Goal: Entertainment & Leisure: Consume media (video, audio)

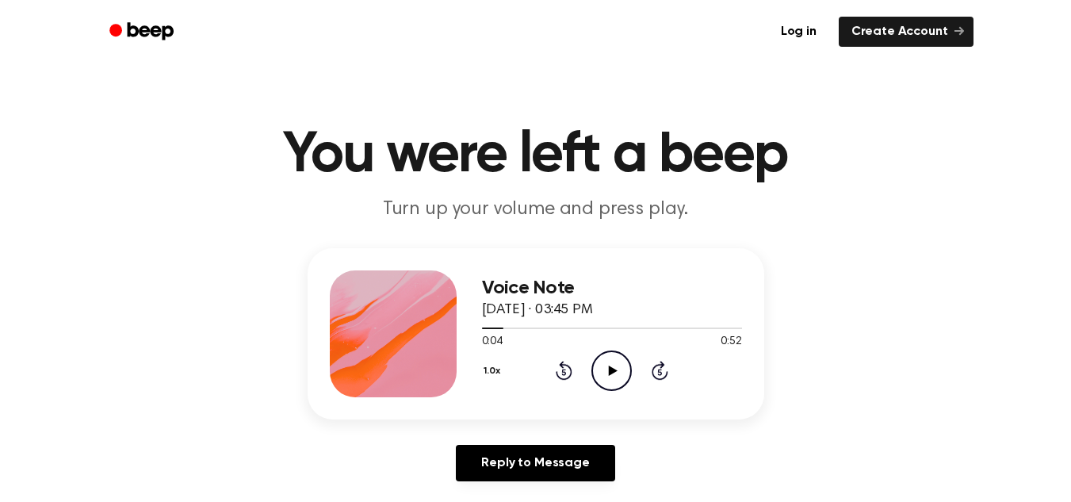
click at [563, 365] on icon at bounding box center [563, 370] width 17 height 19
click at [619, 373] on icon "Play Audio" at bounding box center [611, 370] width 40 height 40
click at [614, 366] on icon at bounding box center [611, 370] width 7 height 10
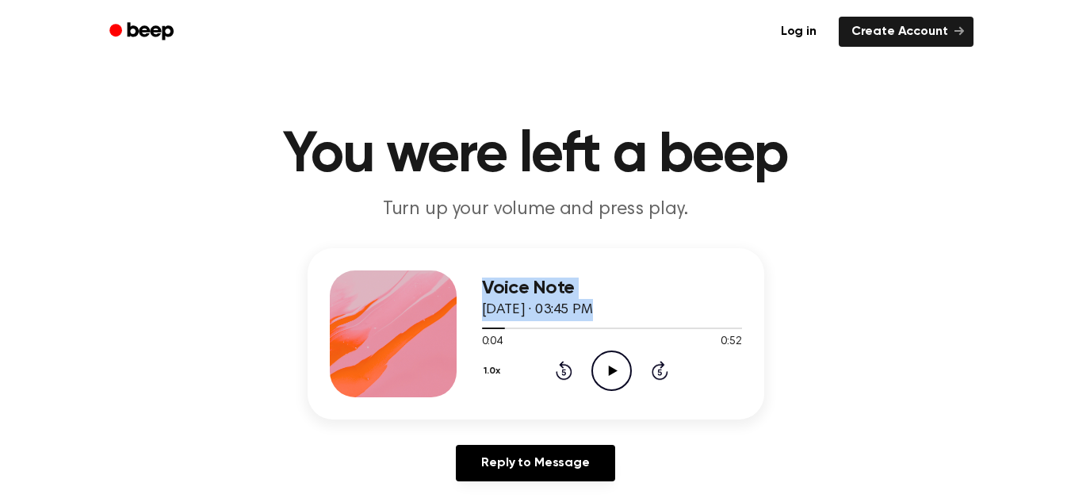
drag, startPoint x: 501, startPoint y: 320, endPoint x: 449, endPoint y: 315, distance: 52.6
click at [449, 315] on div "Voice Note [DATE] · 03:45 PM 0:04 0:52 Your browser does not support the [objec…" at bounding box center [535, 333] width 456 height 171
click at [559, 373] on icon "Rewind 5 seconds" at bounding box center [563, 370] width 17 height 21
click at [487, 365] on button "1.0x" at bounding box center [494, 370] width 25 height 27
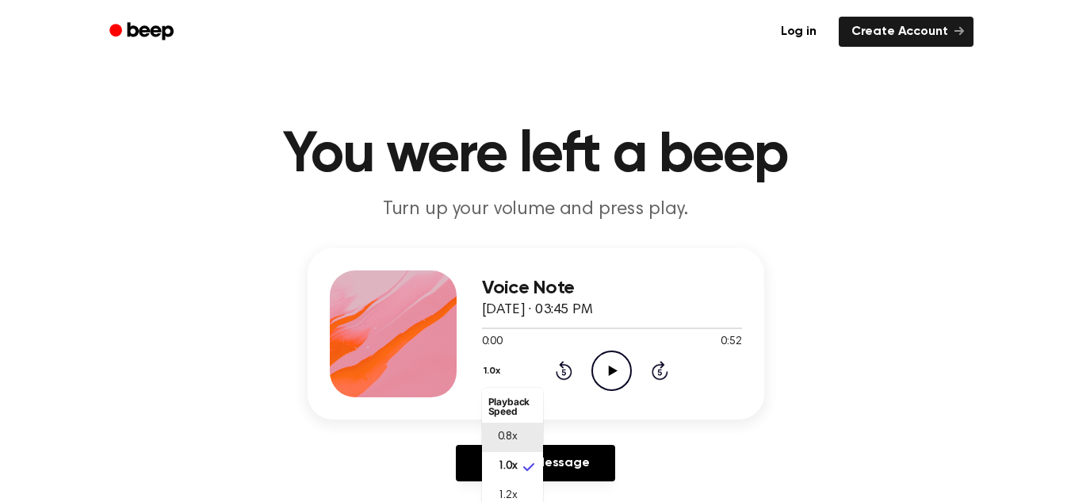
click at [524, 423] on li "0.8x" at bounding box center [512, 436] width 61 height 29
click at [598, 372] on icon "Play Audio" at bounding box center [611, 370] width 40 height 40
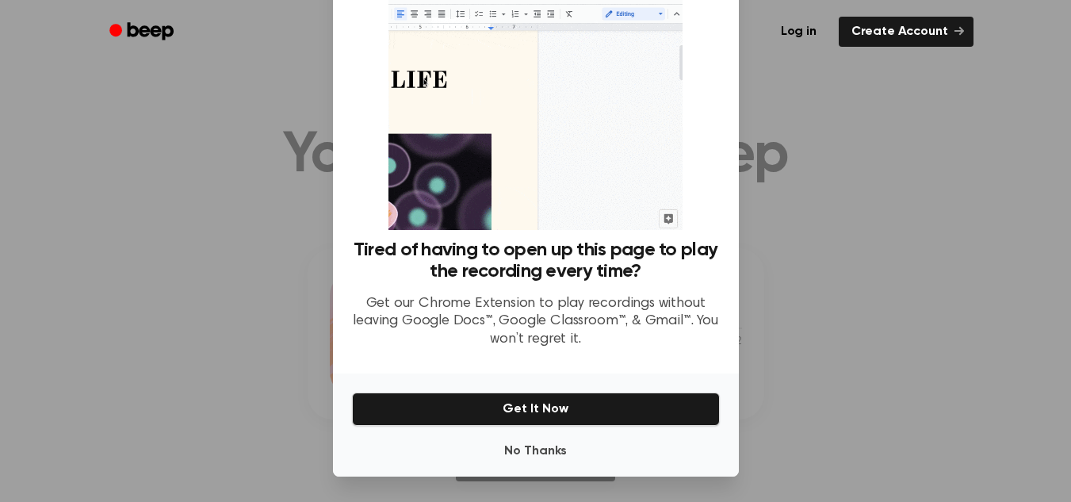
scroll to position [69, 0]
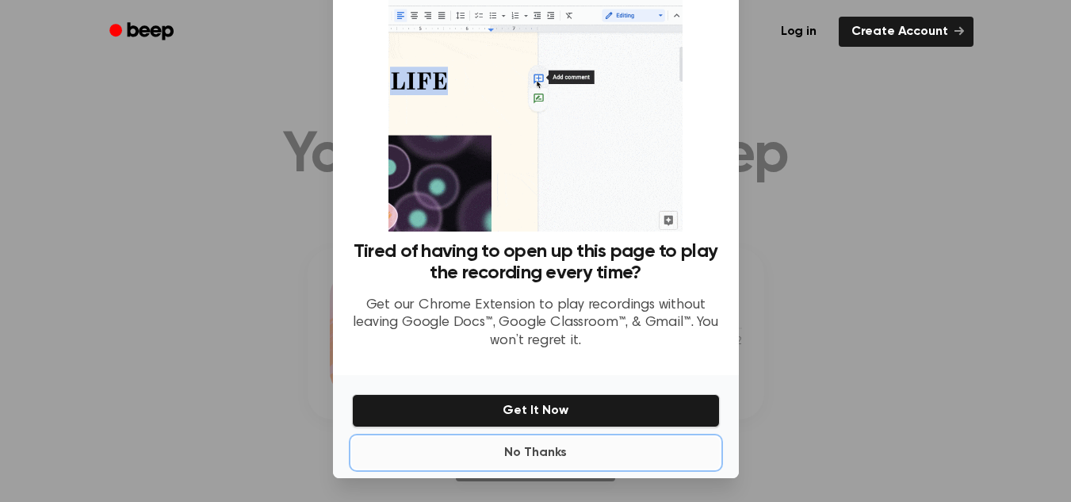
click at [517, 456] on button "No Thanks" at bounding box center [536, 453] width 368 height 32
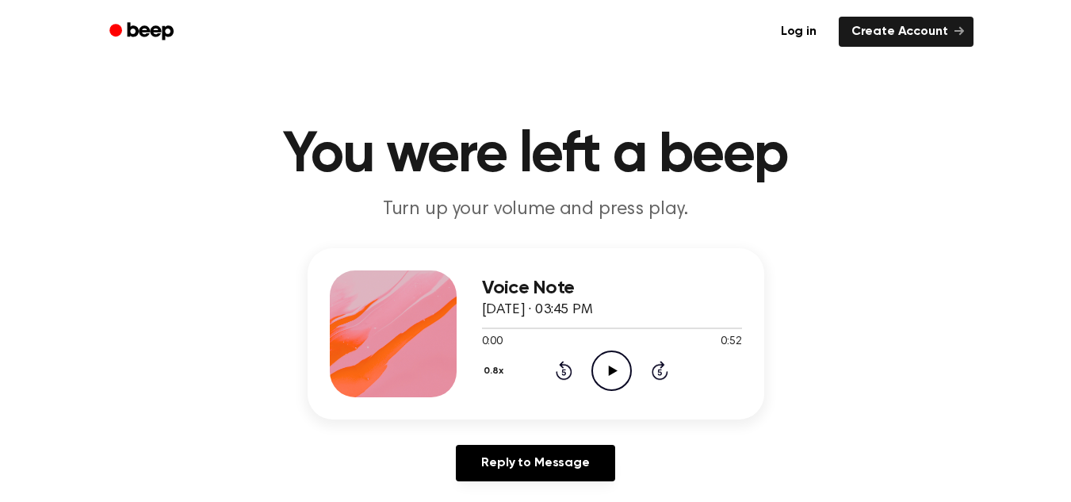
click at [611, 355] on icon "Play Audio" at bounding box center [611, 370] width 40 height 40
click at [563, 365] on icon at bounding box center [563, 370] width 17 height 19
click at [650, 365] on div "0.8x Rewind 5 seconds Play Audio Skip 5 seconds" at bounding box center [612, 370] width 260 height 40
click at [656, 368] on icon "Skip 5 seconds" at bounding box center [659, 370] width 17 height 21
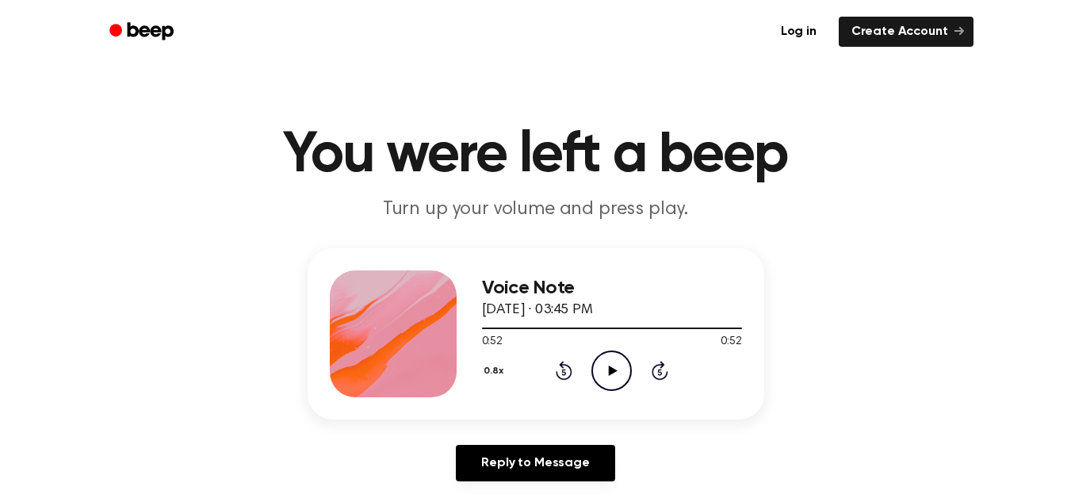
click at [624, 365] on icon "Play Audio" at bounding box center [611, 370] width 40 height 40
click at [594, 372] on icon "Play Audio" at bounding box center [611, 370] width 40 height 40
click at [564, 373] on icon "Rewind 5 seconds" at bounding box center [563, 370] width 17 height 21
click at [613, 365] on icon "Play Audio" at bounding box center [611, 370] width 40 height 40
click at [594, 370] on icon "Play Audio" at bounding box center [611, 370] width 40 height 40
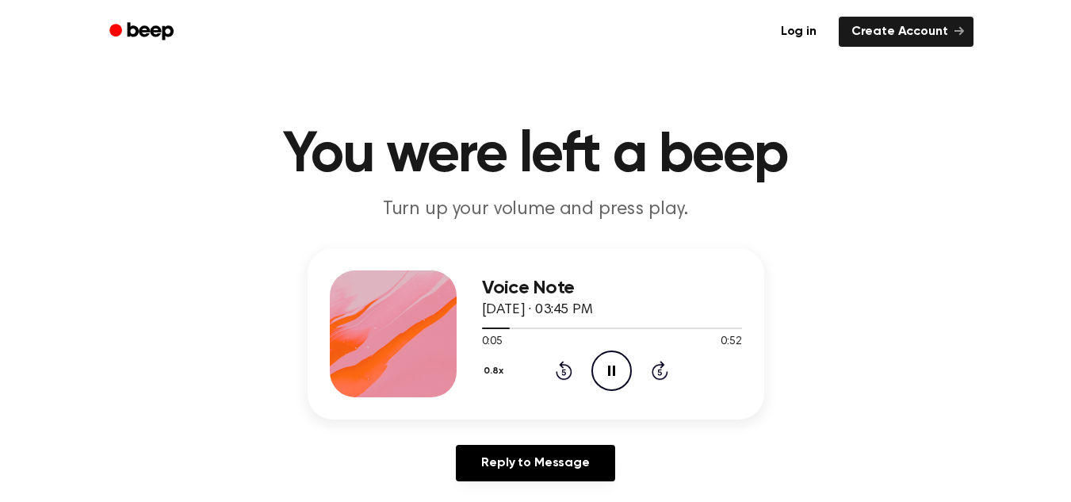
click at [604, 372] on icon "Pause Audio" at bounding box center [611, 370] width 40 height 40
click at [559, 371] on icon "Rewind 5 seconds" at bounding box center [563, 370] width 17 height 21
click at [608, 379] on icon "Play Audio" at bounding box center [611, 370] width 40 height 40
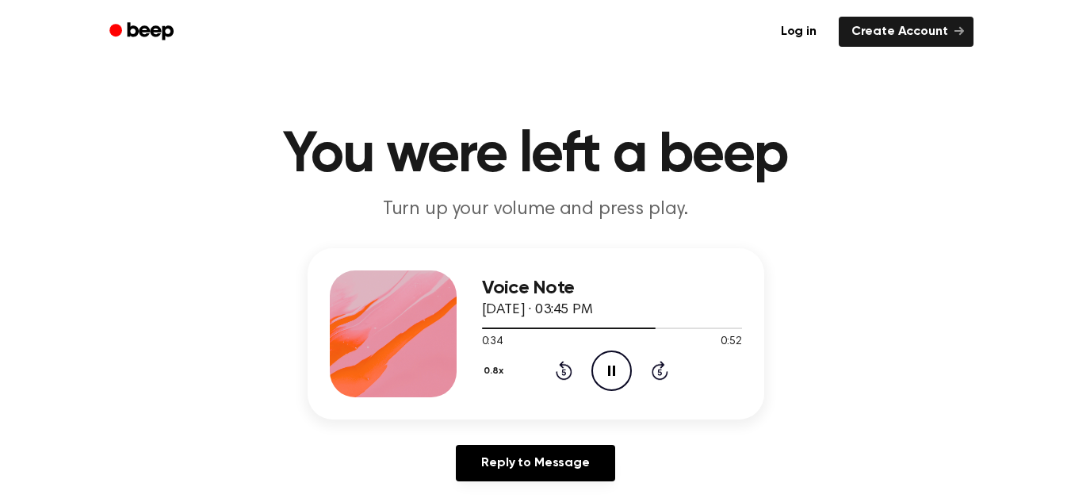
click at [606, 364] on icon "Pause Audio" at bounding box center [611, 370] width 40 height 40
drag, startPoint x: 651, startPoint y: 330, endPoint x: 502, endPoint y: 322, distance: 149.2
click at [495, 319] on div "Voice Note [DATE] · 03:45 PM 0:34 0:52 Your browser does not support the [objec…" at bounding box center [612, 333] width 260 height 127
click at [568, 368] on icon "Rewind 5 seconds" at bounding box center [563, 370] width 17 height 21
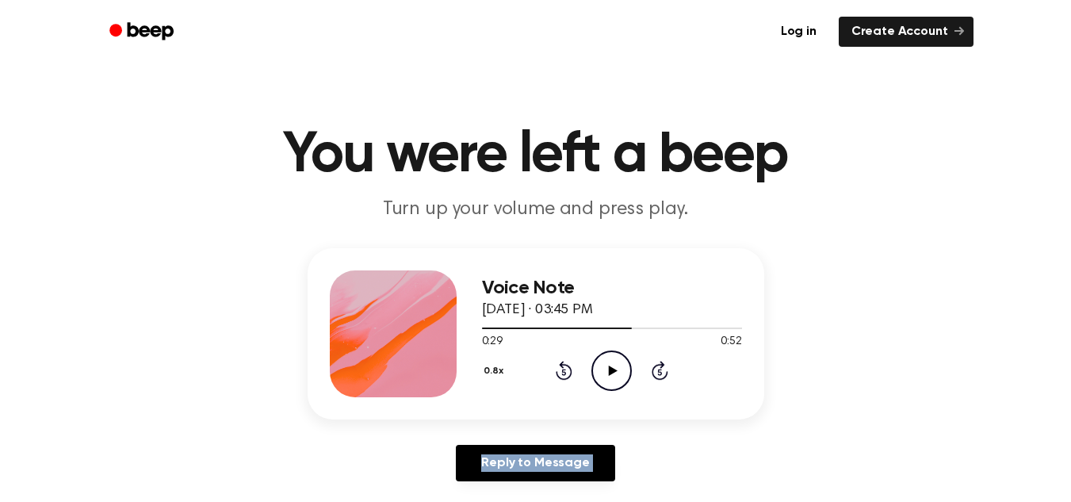
click at [568, 368] on icon "Rewind 5 seconds" at bounding box center [563, 370] width 17 height 21
click at [610, 380] on icon "Play Audio" at bounding box center [611, 370] width 40 height 40
click at [559, 368] on icon "Rewind 5 seconds" at bounding box center [563, 370] width 17 height 21
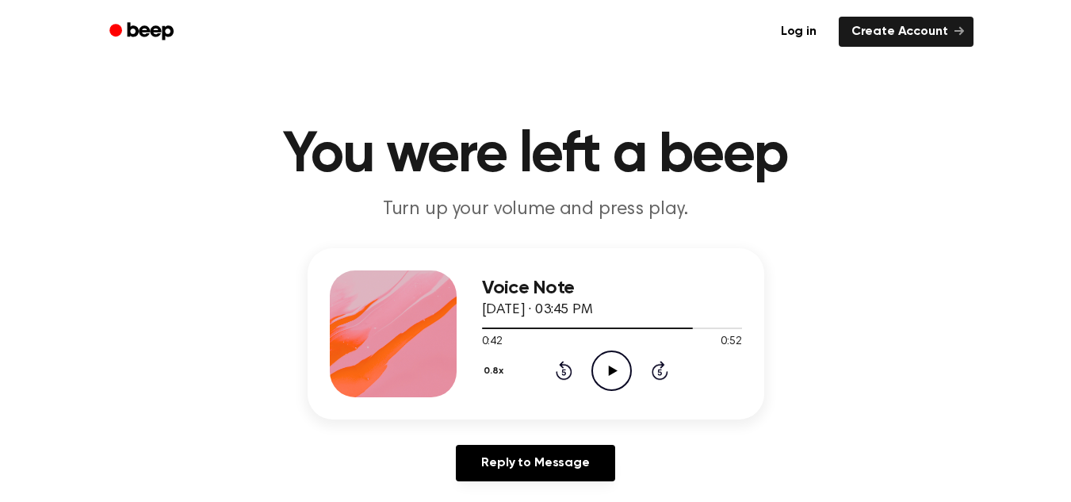
click at [559, 368] on icon "Rewind 5 seconds" at bounding box center [563, 370] width 17 height 21
click at [625, 371] on icon "Play Audio" at bounding box center [611, 370] width 40 height 40
click at [566, 371] on icon "Rewind 5 seconds" at bounding box center [563, 370] width 17 height 21
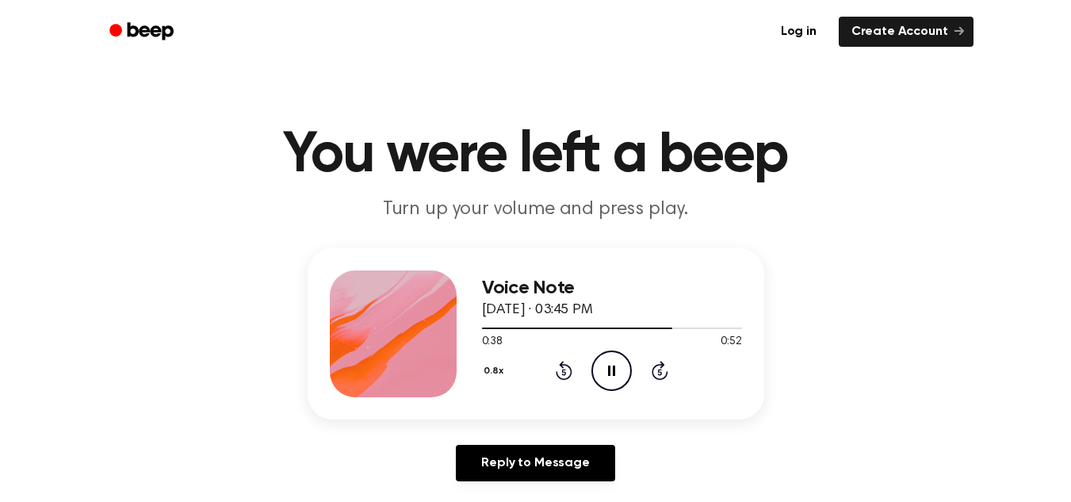
click at [616, 367] on icon "Pause Audio" at bounding box center [611, 370] width 40 height 40
click at [561, 365] on icon at bounding box center [563, 370] width 17 height 19
click at [614, 368] on icon "Play Audio" at bounding box center [611, 370] width 40 height 40
click at [594, 359] on icon "Pause Audio" at bounding box center [611, 370] width 40 height 40
click at [609, 368] on icon at bounding box center [613, 370] width 9 height 10
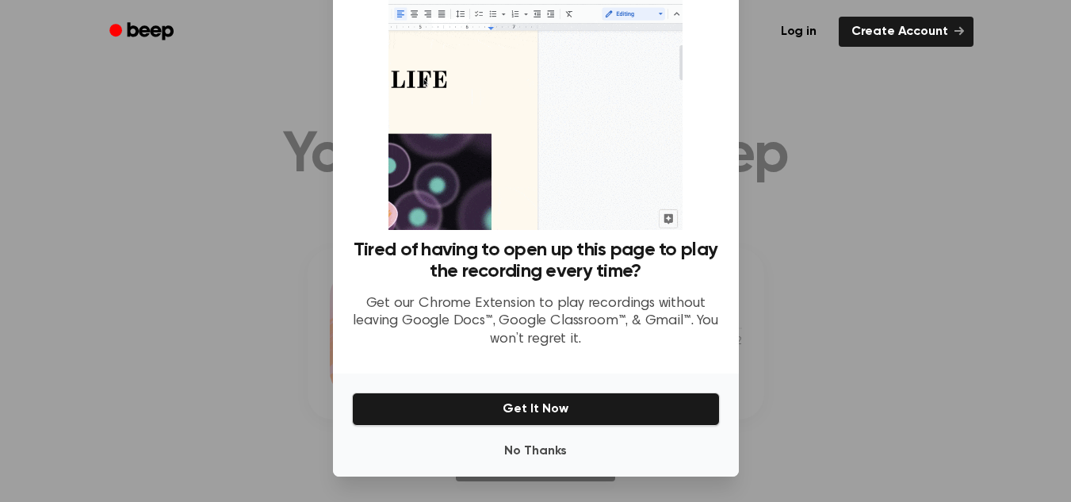
scroll to position [71, 0]
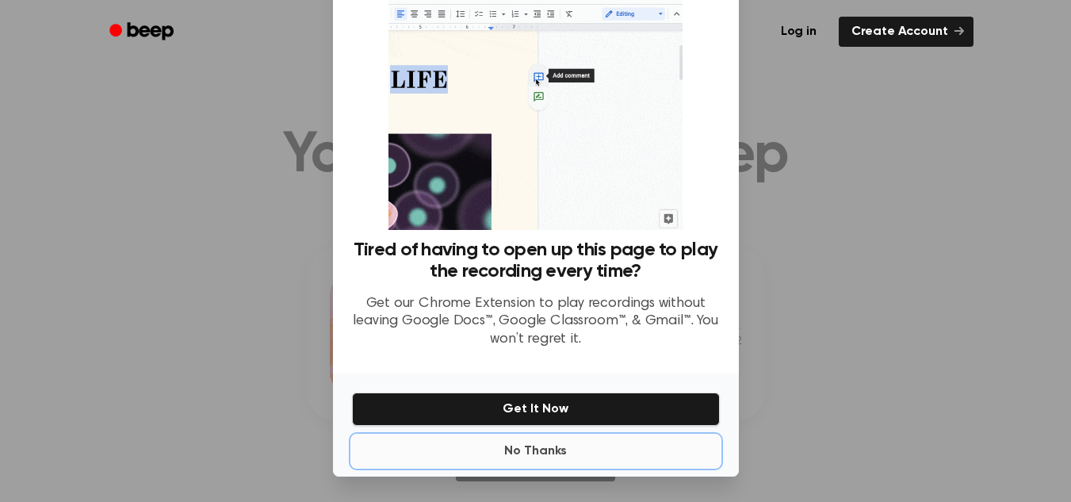
click at [508, 446] on button "No Thanks" at bounding box center [536, 451] width 368 height 32
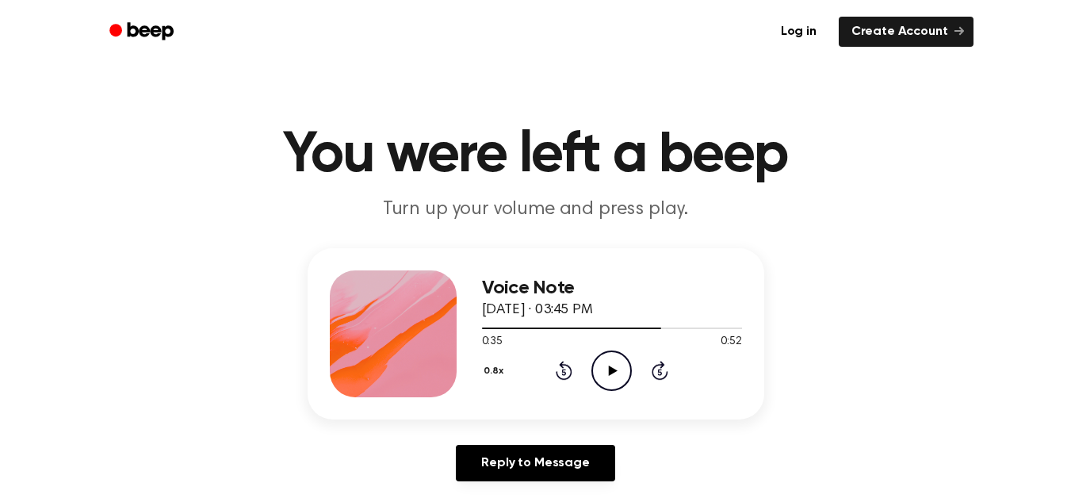
click at [615, 370] on icon at bounding box center [613, 370] width 9 height 10
click at [617, 362] on icon "Pause Audio" at bounding box center [611, 370] width 40 height 40
click at [603, 369] on icon "Play Audio" at bounding box center [611, 370] width 40 height 40
click at [623, 376] on icon "Pause Audio" at bounding box center [611, 370] width 40 height 40
click at [596, 367] on icon "Play Audio" at bounding box center [611, 370] width 40 height 40
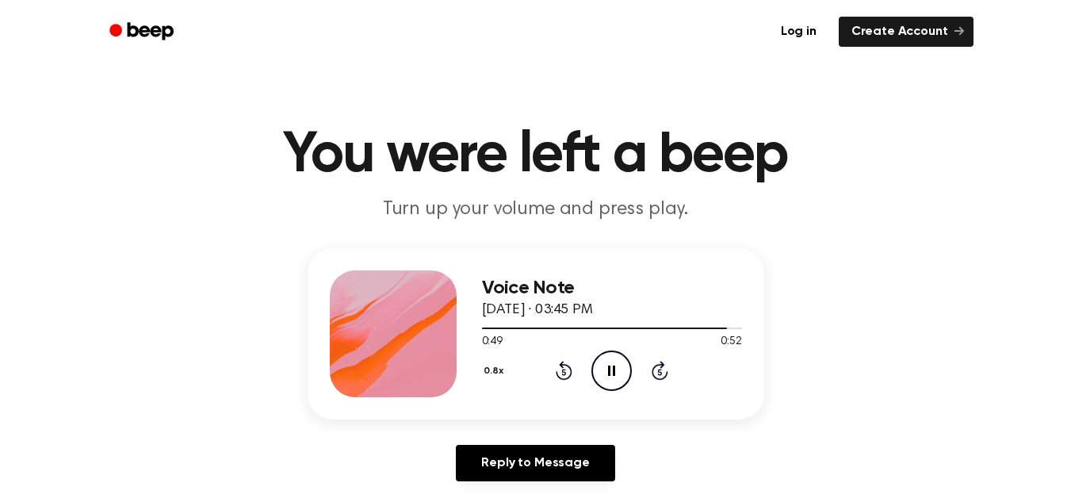
click at [618, 370] on icon "Pause Audio" at bounding box center [611, 370] width 40 height 40
click at [647, 363] on div "0.8x Rewind 5 seconds Play Audio Skip 5 seconds" at bounding box center [612, 370] width 260 height 40
click at [664, 376] on icon at bounding box center [659, 370] width 17 height 19
click at [601, 369] on icon "Play Audio" at bounding box center [611, 370] width 40 height 40
click at [611, 368] on icon at bounding box center [613, 370] width 9 height 10
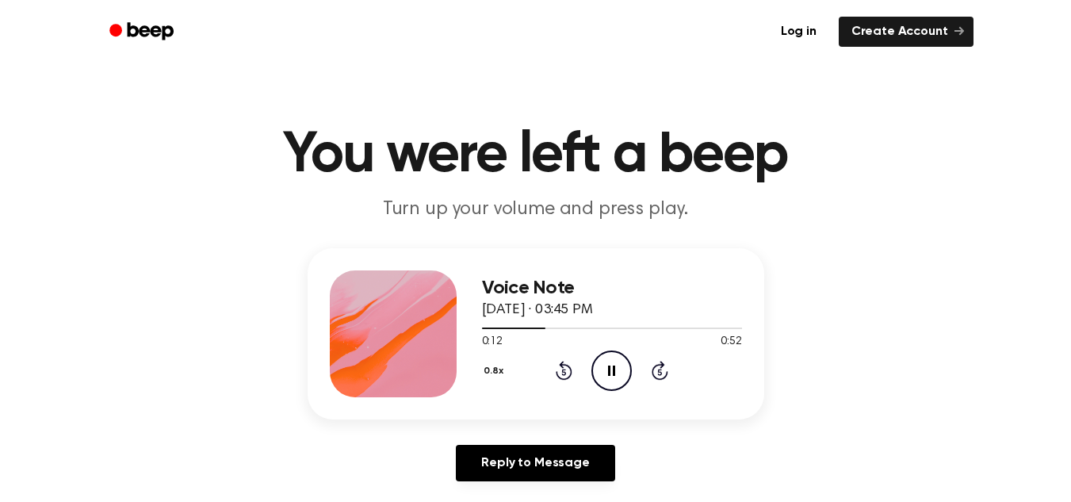
drag, startPoint x: 611, startPoint y: 368, endPoint x: 601, endPoint y: 369, distance: 10.4
click at [601, 369] on icon "Pause Audio" at bounding box center [611, 370] width 40 height 40
click at [612, 384] on icon "Play Audio" at bounding box center [611, 370] width 40 height 40
click at [617, 364] on icon "Pause Audio" at bounding box center [611, 370] width 40 height 40
